Goal: Register for event/course

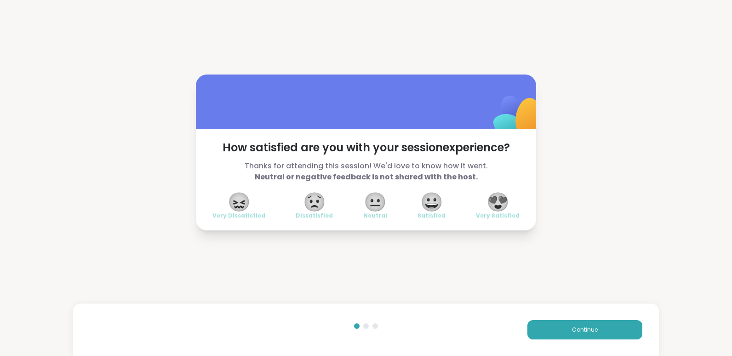
click at [499, 199] on span "😍" at bounding box center [497, 201] width 23 height 17
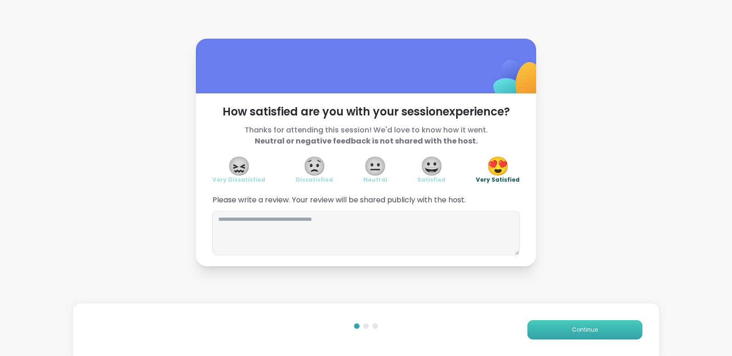
click at [585, 333] on span "Continue" at bounding box center [585, 329] width 26 height 8
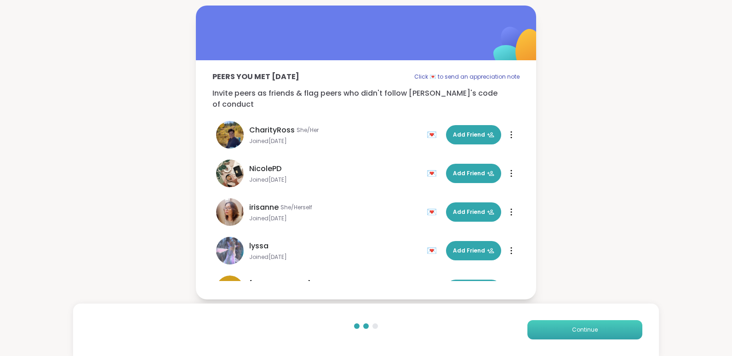
click at [585, 333] on span "Continue" at bounding box center [585, 329] width 26 height 8
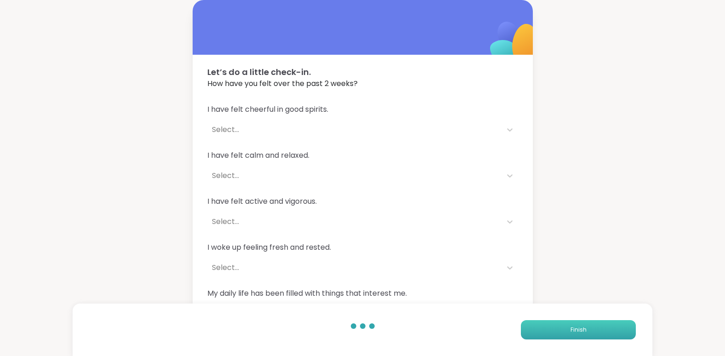
click at [585, 333] on span "Finish" at bounding box center [578, 329] width 16 height 8
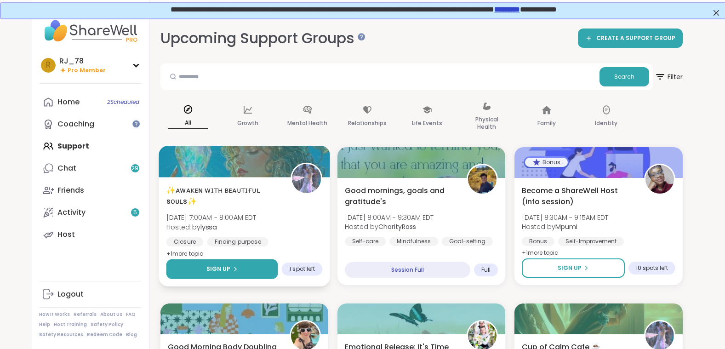
click at [234, 268] on icon at bounding box center [235, 269] width 2 height 4
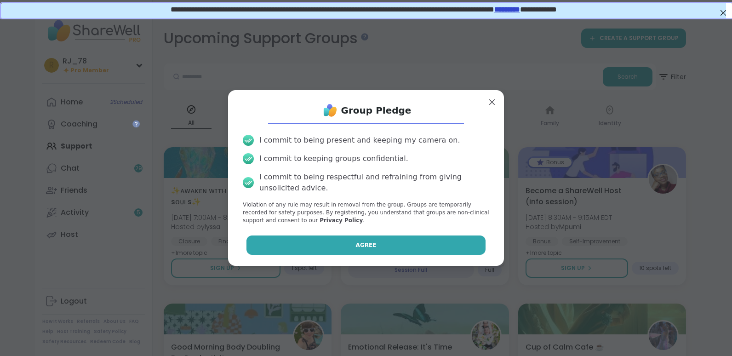
click at [356, 246] on span "Agree" at bounding box center [366, 245] width 21 height 8
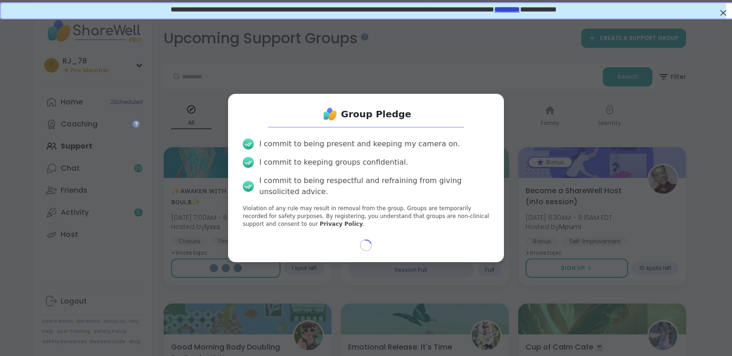
click at [350, 246] on div "Loading..." at bounding box center [365, 245] width 261 height 12
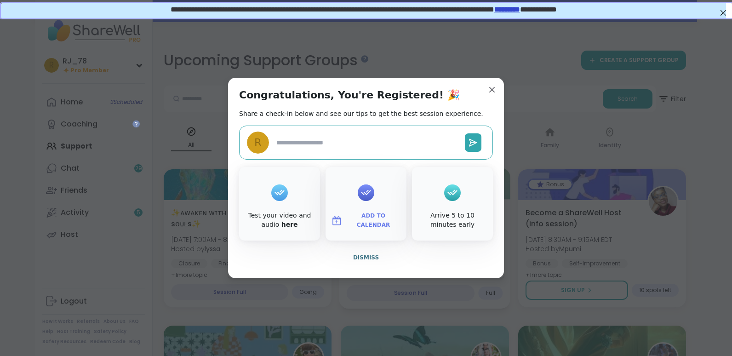
drag, startPoint x: 350, startPoint y: 246, endPoint x: 365, endPoint y: 256, distance: 18.5
click at [365, 256] on span "Dismiss" at bounding box center [366, 257] width 26 height 6
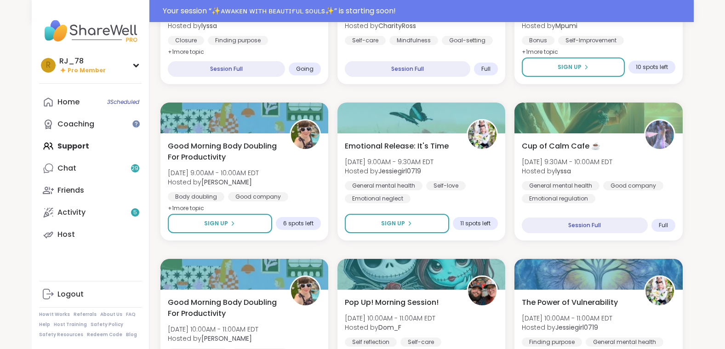
scroll to position [229, 0]
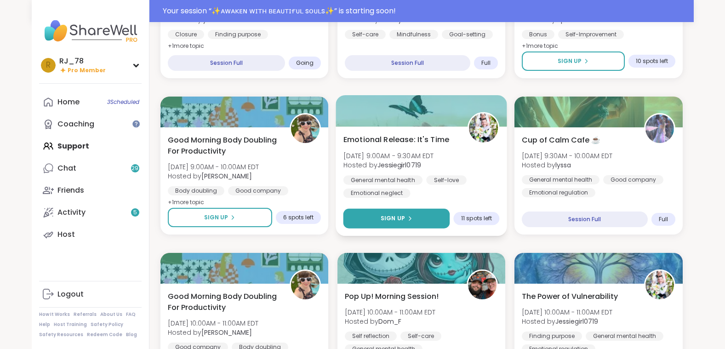
click at [390, 219] on span "Sign Up" at bounding box center [392, 218] width 24 height 8
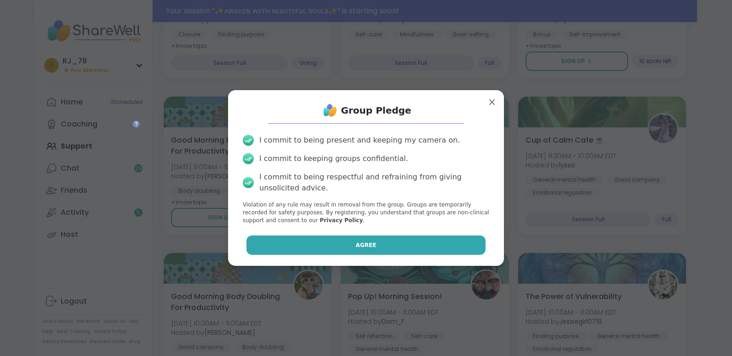
click at [378, 239] on button "Agree" at bounding box center [365, 244] width 239 height 19
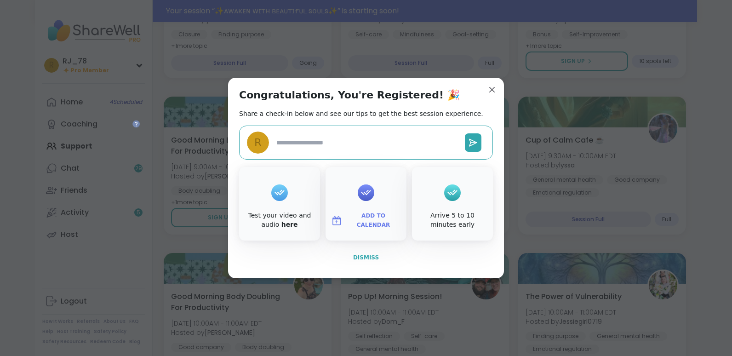
click at [363, 257] on span "Dismiss" at bounding box center [366, 257] width 26 height 6
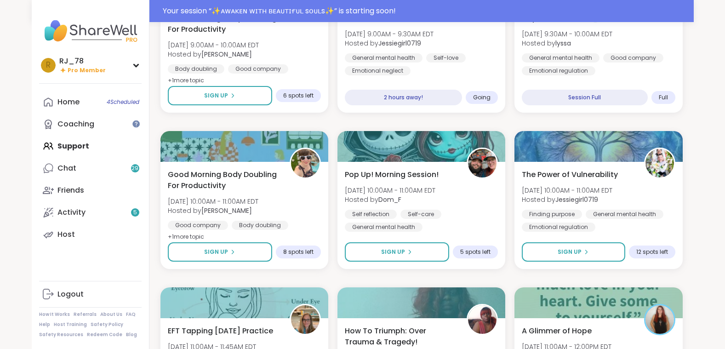
scroll to position [353, 0]
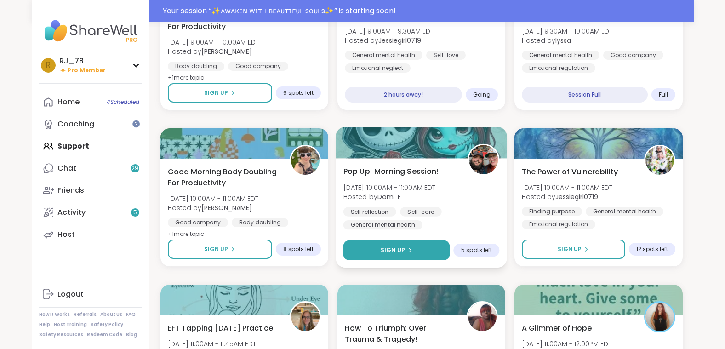
click at [411, 249] on icon at bounding box center [410, 250] width 6 height 6
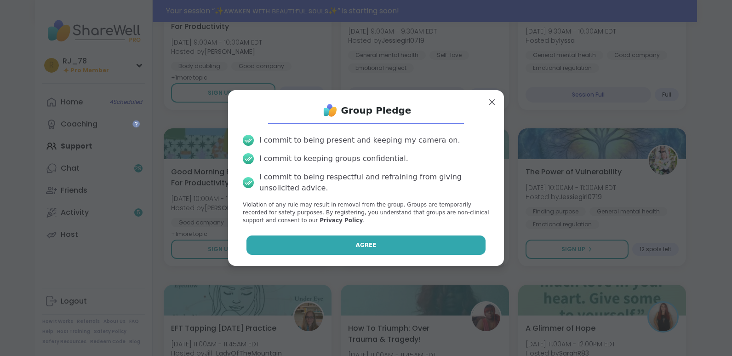
click at [404, 245] on button "Agree" at bounding box center [365, 244] width 239 height 19
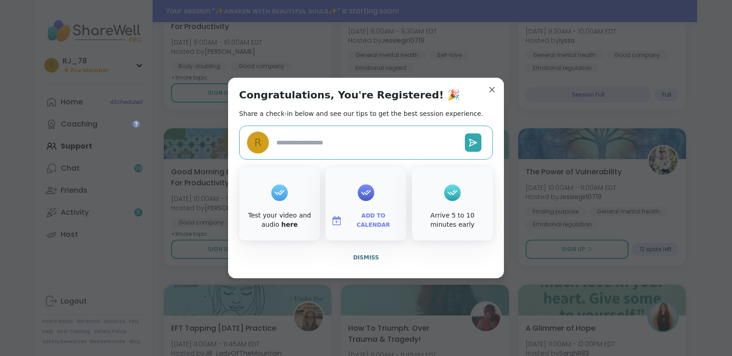
click at [367, 255] on span "Dismiss" at bounding box center [366, 257] width 26 height 6
type textarea "*"
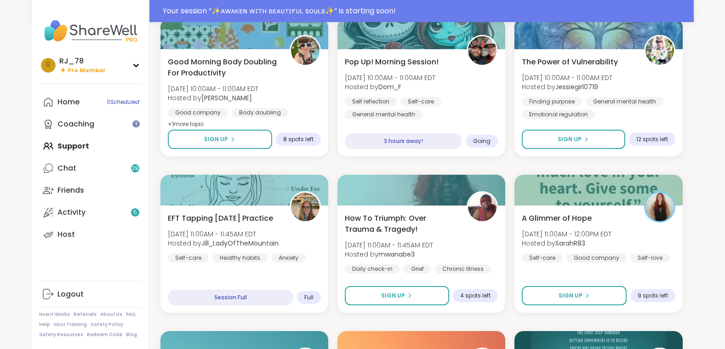
scroll to position [460, 0]
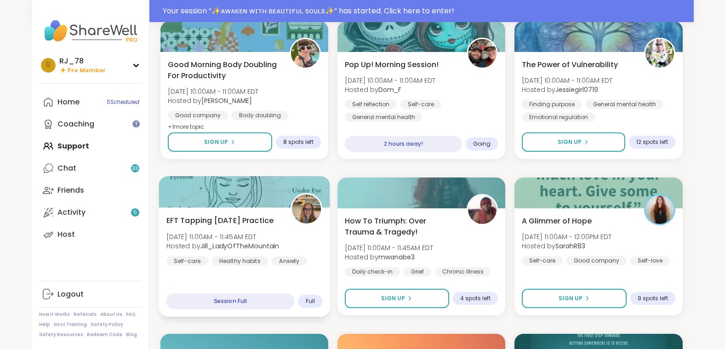
click at [232, 296] on div "Session Full" at bounding box center [230, 301] width 128 height 16
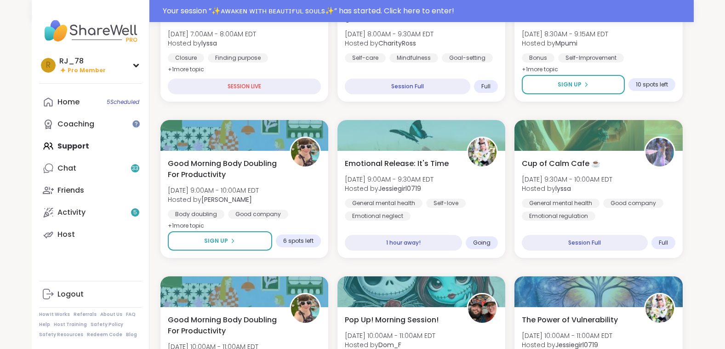
scroll to position [0, 0]
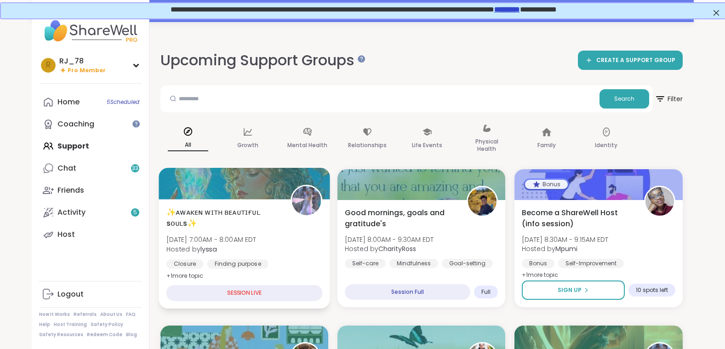
click at [237, 289] on div "SESSION LIVE" at bounding box center [244, 293] width 156 height 16
click at [254, 263] on div "Finding purpose" at bounding box center [238, 263] width 62 height 9
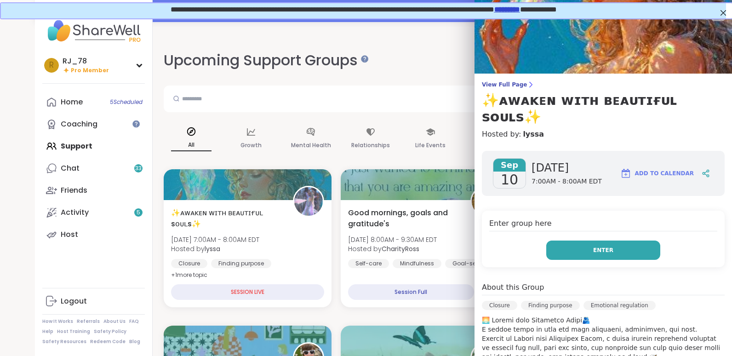
click at [575, 240] on button "Enter" at bounding box center [603, 249] width 114 height 19
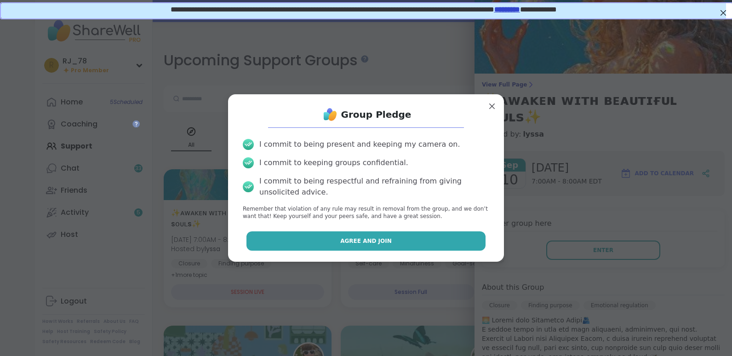
click at [360, 236] on button "Agree and Join" at bounding box center [365, 240] width 239 height 19
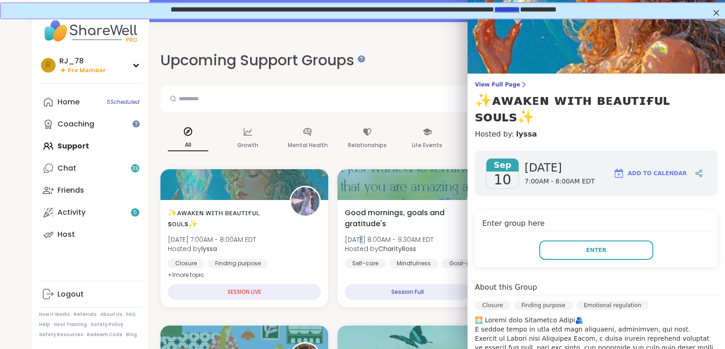
click at [360, 236] on span "[DATE] 8:00AM - 9:30AM EDT" at bounding box center [389, 239] width 89 height 9
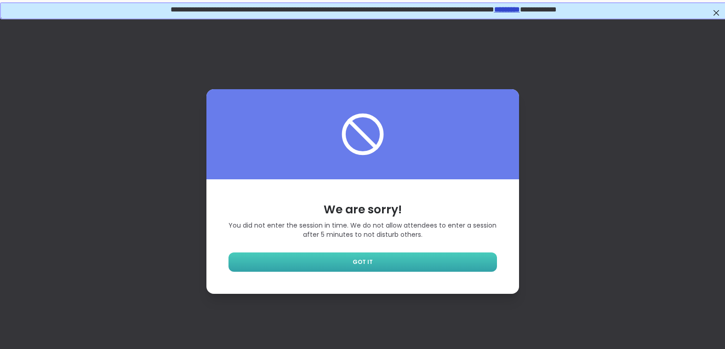
click at [344, 270] on link "GOT IT" at bounding box center [362, 261] width 268 height 19
